Goal: Transaction & Acquisition: Purchase product/service

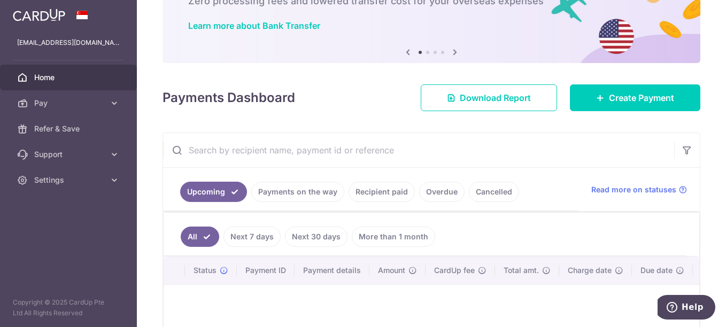
scroll to position [107, 0]
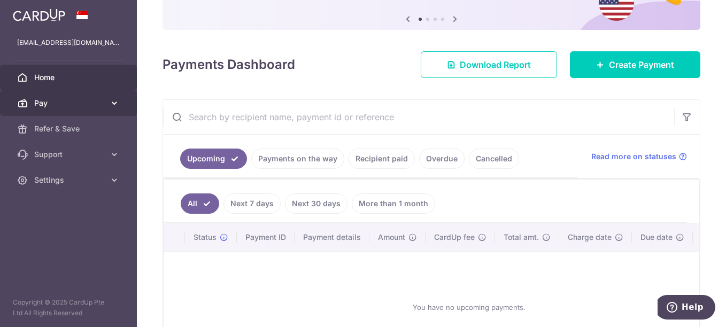
click at [58, 103] on span "Pay" at bounding box center [69, 103] width 71 height 11
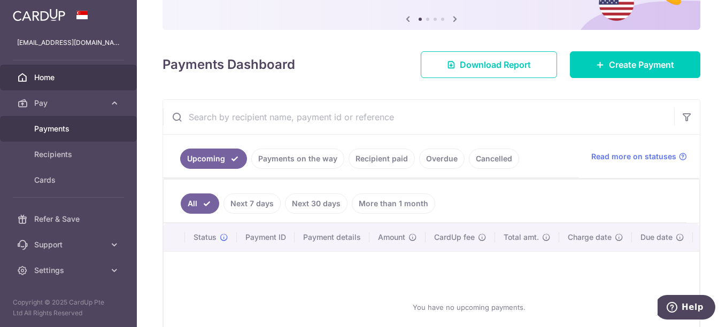
click at [65, 131] on span "Payments" at bounding box center [69, 128] width 71 height 11
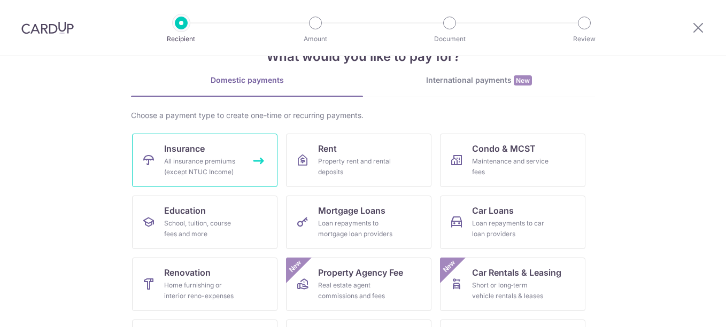
scroll to position [53, 0]
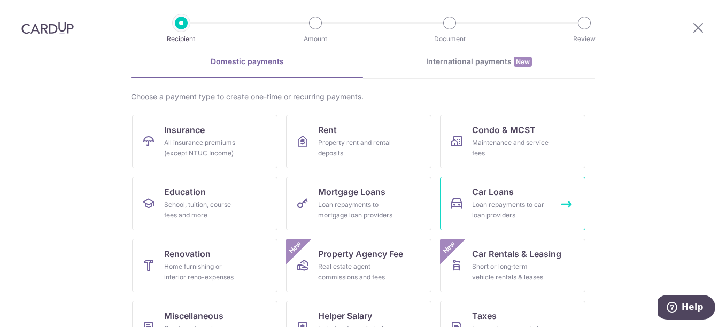
click at [508, 198] on span "Car Loans" at bounding box center [493, 191] width 42 height 13
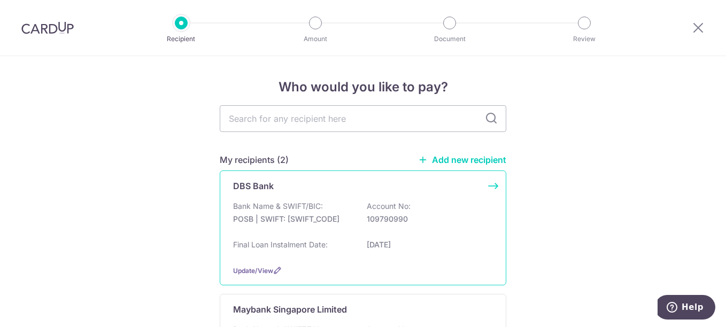
click at [318, 214] on p "POSB | SWIFT: [SWIFT_CODE]" at bounding box center [293, 219] width 120 height 11
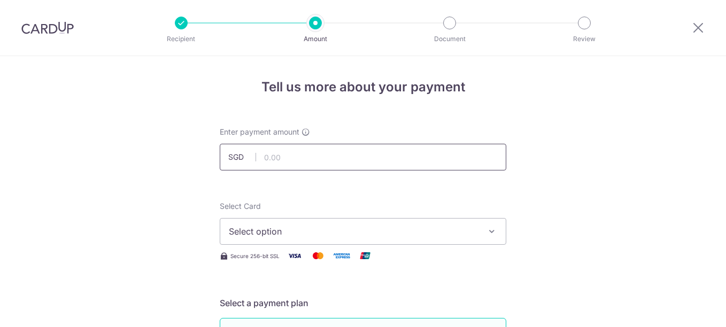
click at [331, 159] on input "text" at bounding box center [363, 157] width 286 height 27
type input "2,254.00"
type input "HP REPAYMENT (SMU9913S) DOMINIC"
type input "OFF225"
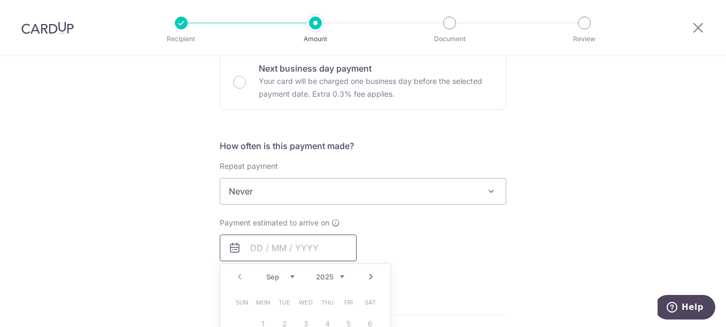
type input "2,254.00"
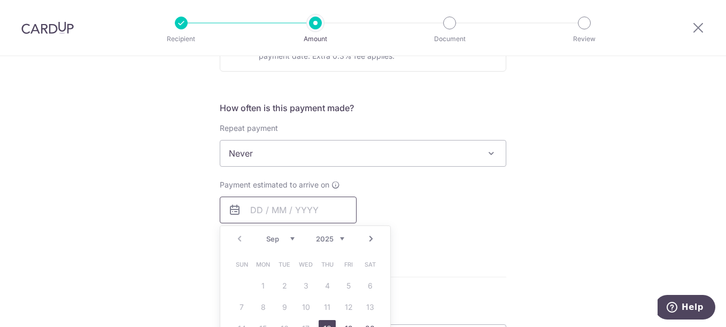
scroll to position [384, 0]
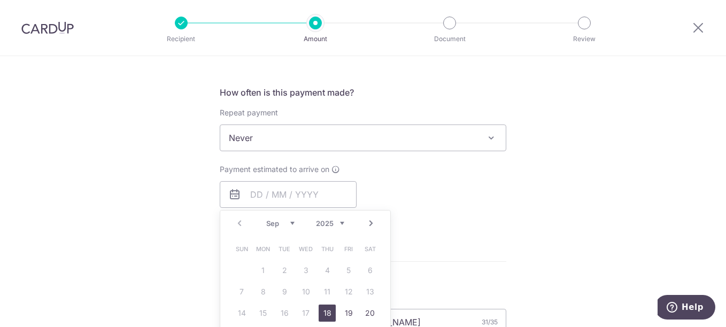
click at [319, 312] on link "18" at bounding box center [326, 313] width 17 height 17
type input "[DATE]"
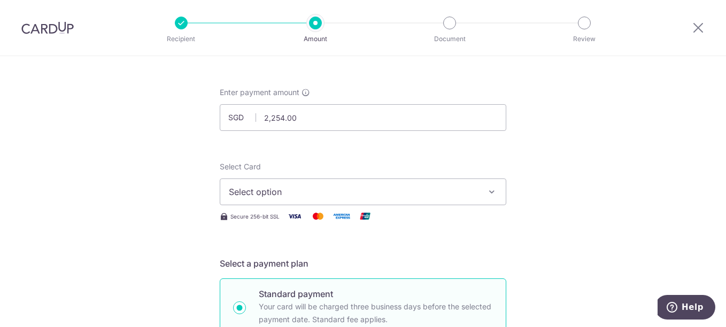
scroll to position [10, 0]
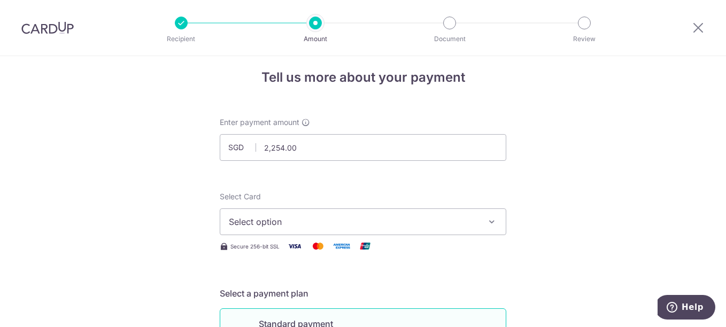
click at [438, 224] on span "Select option" at bounding box center [353, 221] width 249 height 13
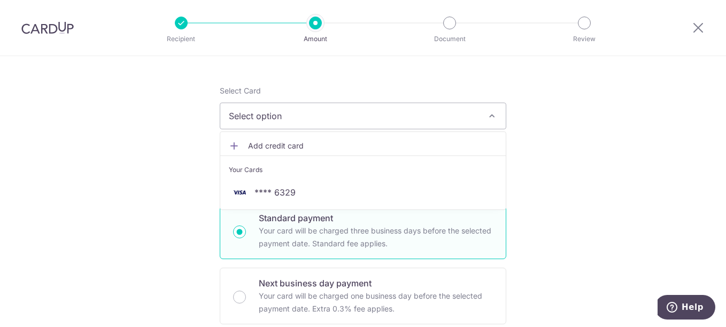
scroll to position [116, 0]
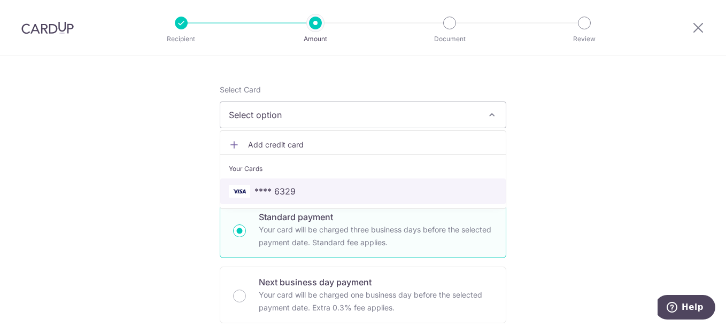
click at [306, 195] on span "**** 6329" at bounding box center [363, 191] width 268 height 13
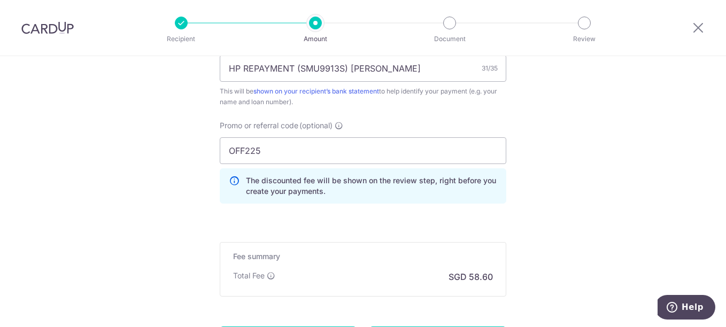
scroll to position [681, 0]
drag, startPoint x: 266, startPoint y: 150, endPoint x: 190, endPoint y: 150, distance: 76.4
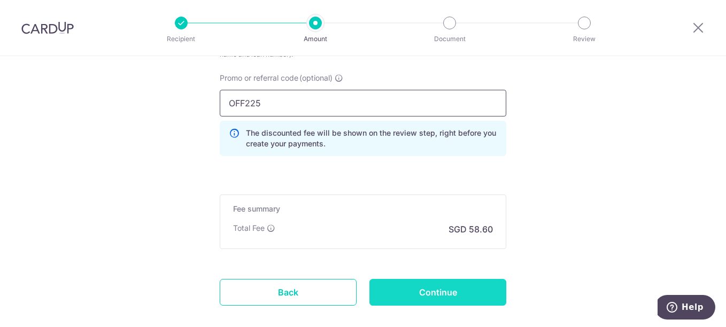
scroll to position [788, 0]
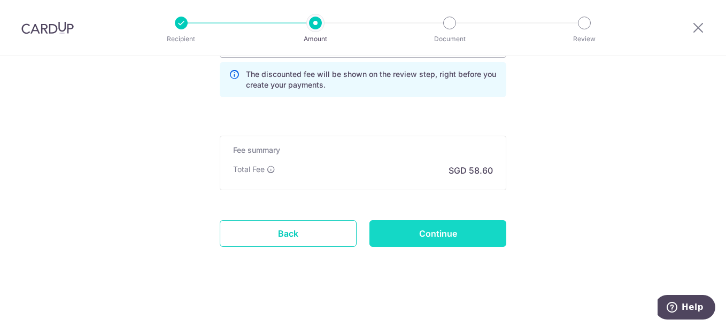
click at [419, 224] on input "Continue" at bounding box center [437, 233] width 137 height 27
type input "Create Schedule"
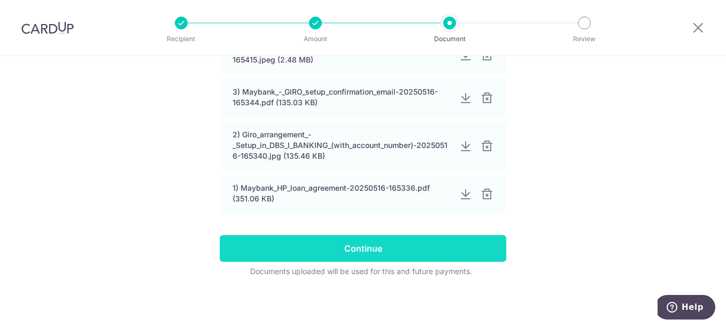
scroll to position [325, 0]
click at [394, 242] on input "Continue" at bounding box center [363, 248] width 286 height 27
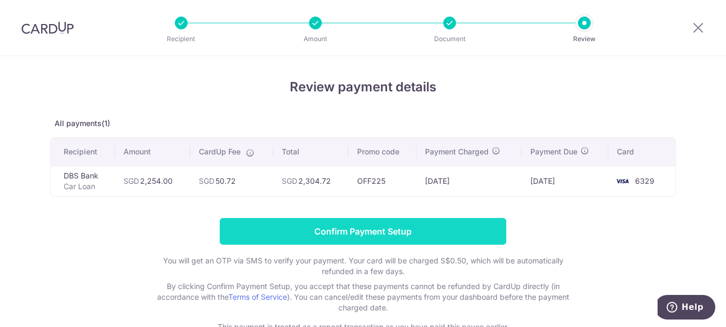
click at [365, 231] on input "Confirm Payment Setup" at bounding box center [363, 231] width 286 height 27
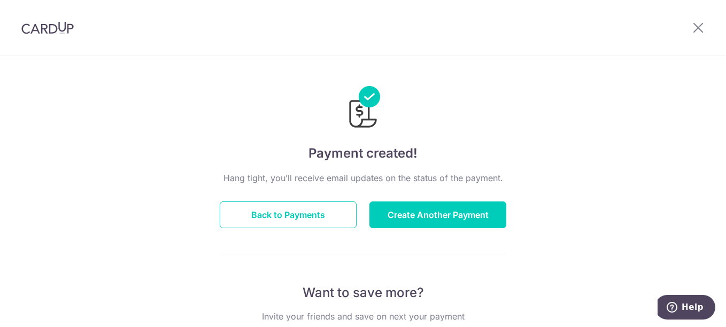
click at [689, 33] on div at bounding box center [698, 28] width 56 height 56
click at [694, 29] on icon at bounding box center [697, 27] width 13 height 13
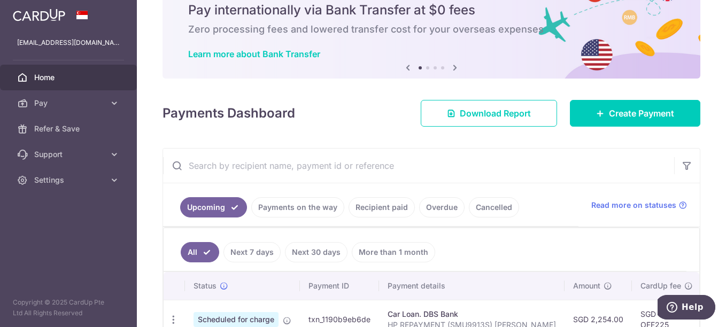
scroll to position [107, 0]
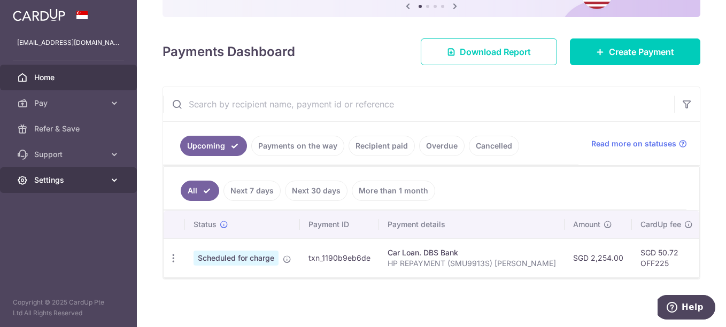
click at [103, 169] on link "Settings" at bounding box center [68, 180] width 137 height 26
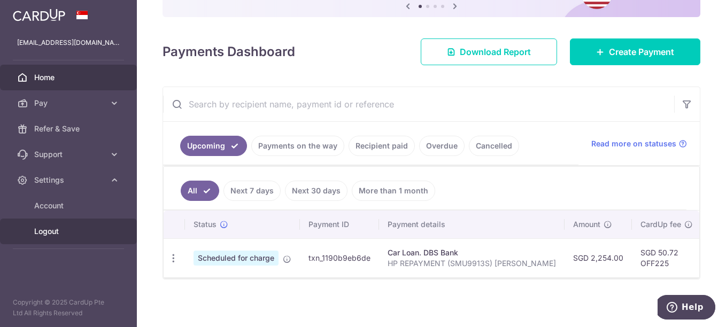
click at [63, 223] on link "Logout" at bounding box center [68, 232] width 137 height 26
